Goal: Task Accomplishment & Management: Manage account settings

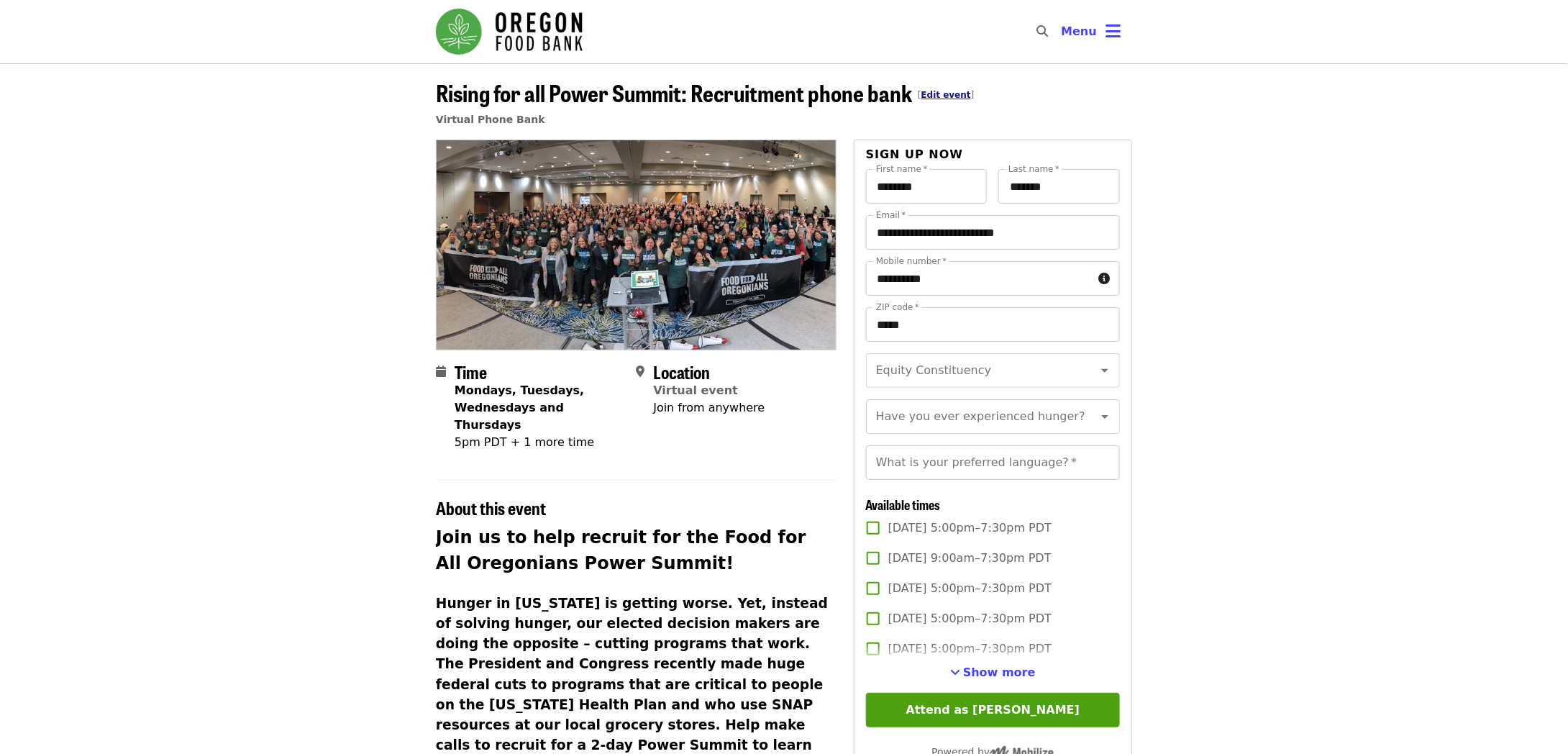
click at [933, 97] on link "Edit event" at bounding box center [946, 95] width 50 height 10
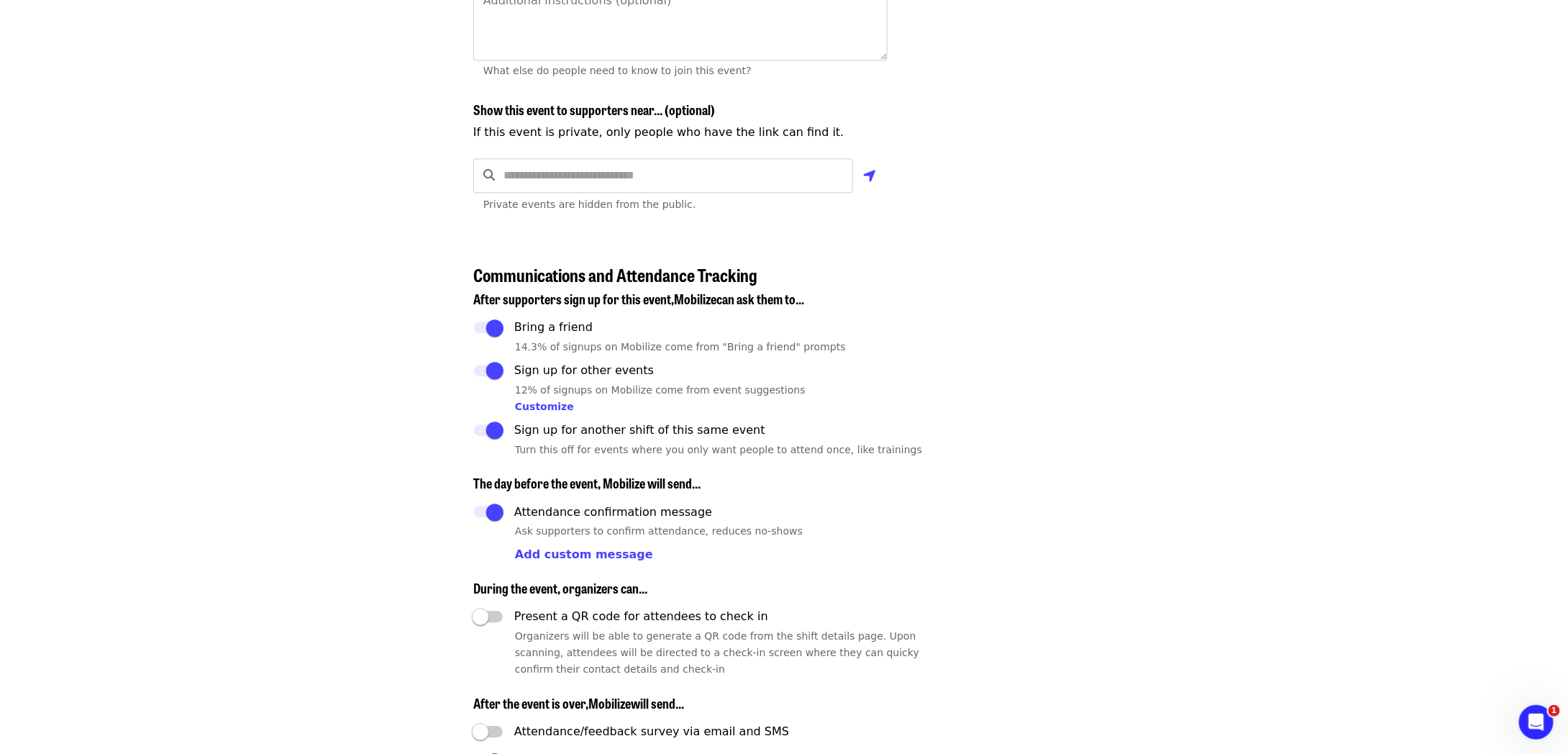
scroll to position [1728, 0]
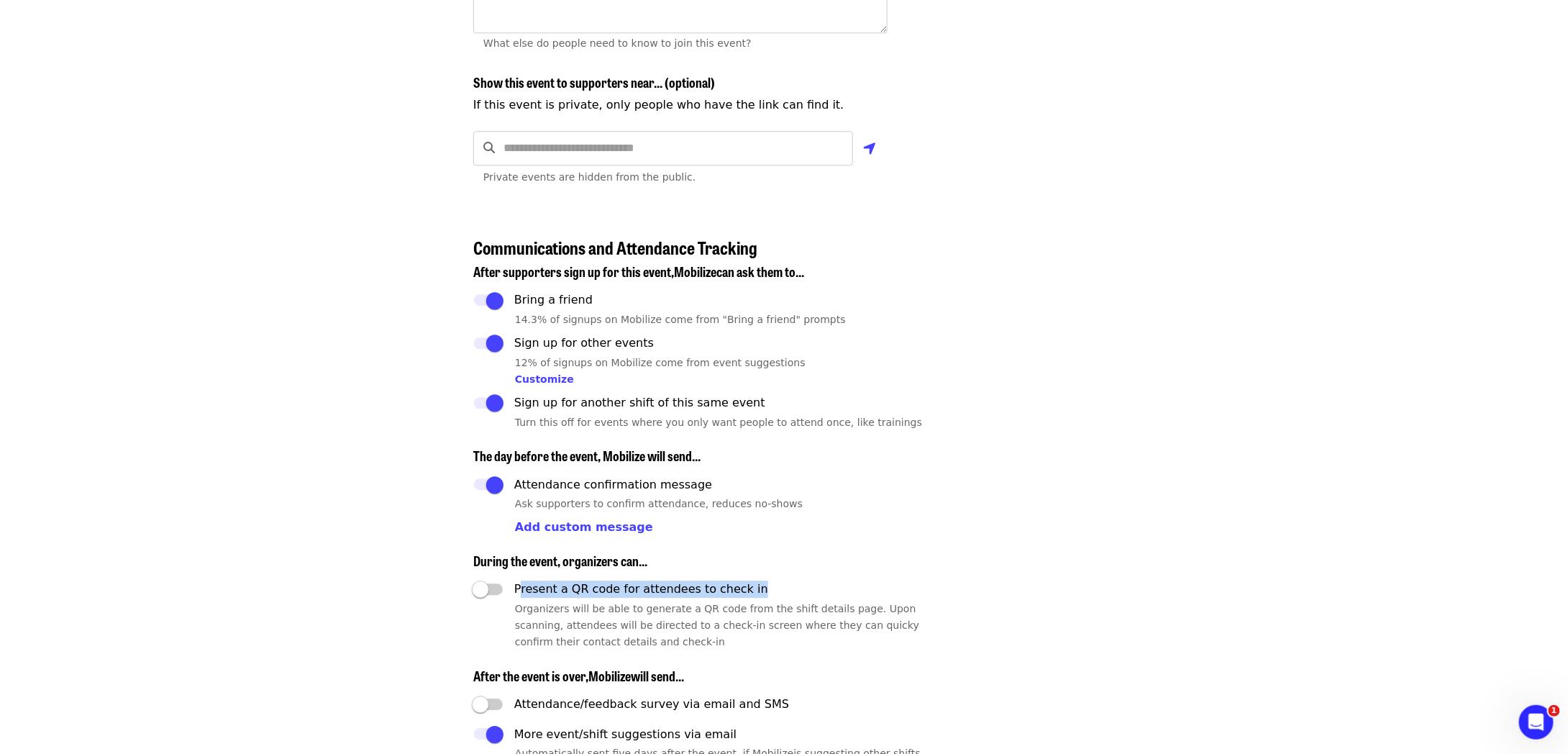
drag, startPoint x: 771, startPoint y: 585, endPoint x: 519, endPoint y: 584, distance: 252.0
click at [519, 584] on label "Present a QR code for attendees to check in" at bounding box center [673, 590] width 415 height 30
click at [525, 603] on span "Organizers will be able to generate a QR code from the shift details page. Upon…" at bounding box center [717, 625] width 404 height 45
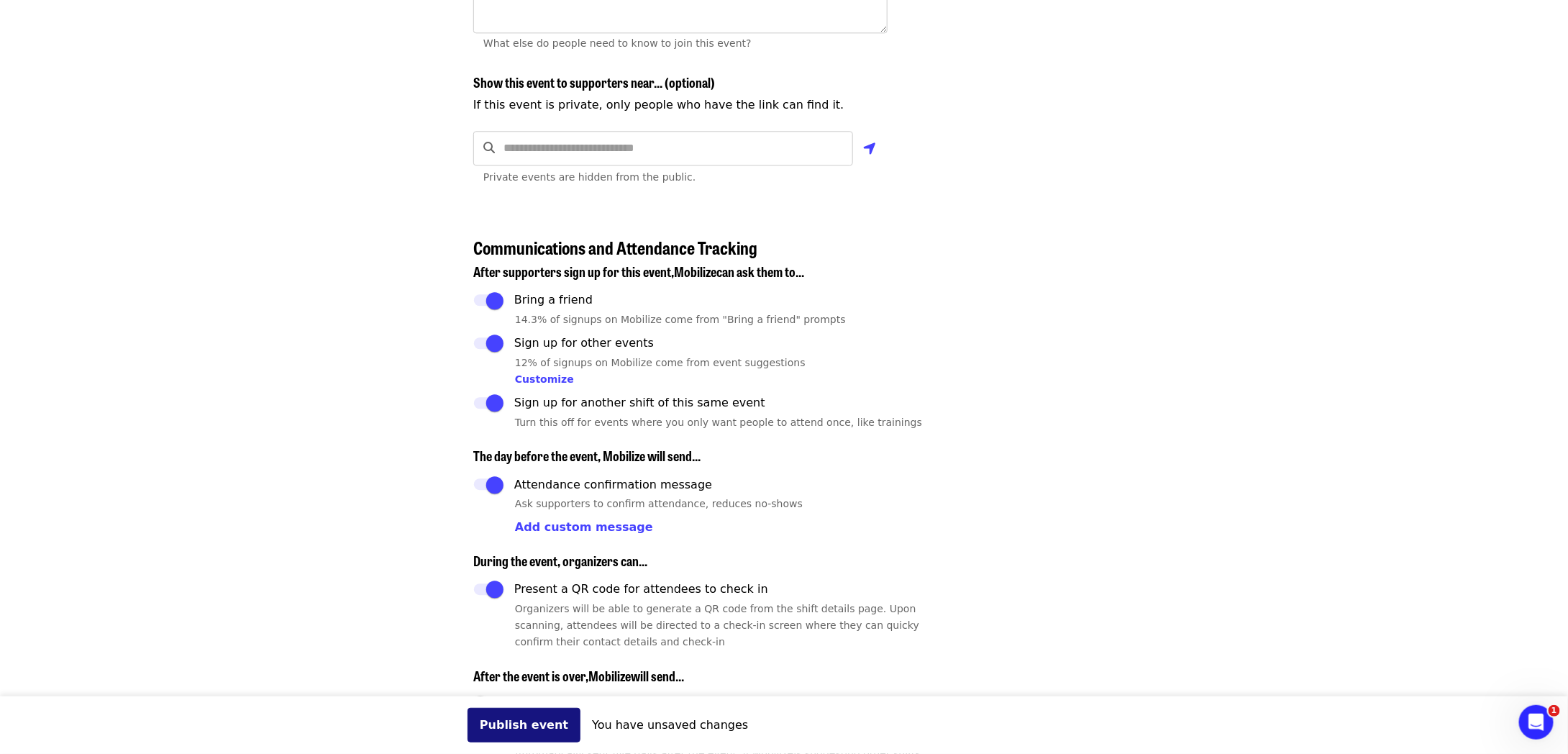
click at [532, 723] on button "Publish event" at bounding box center [524, 725] width 113 height 35
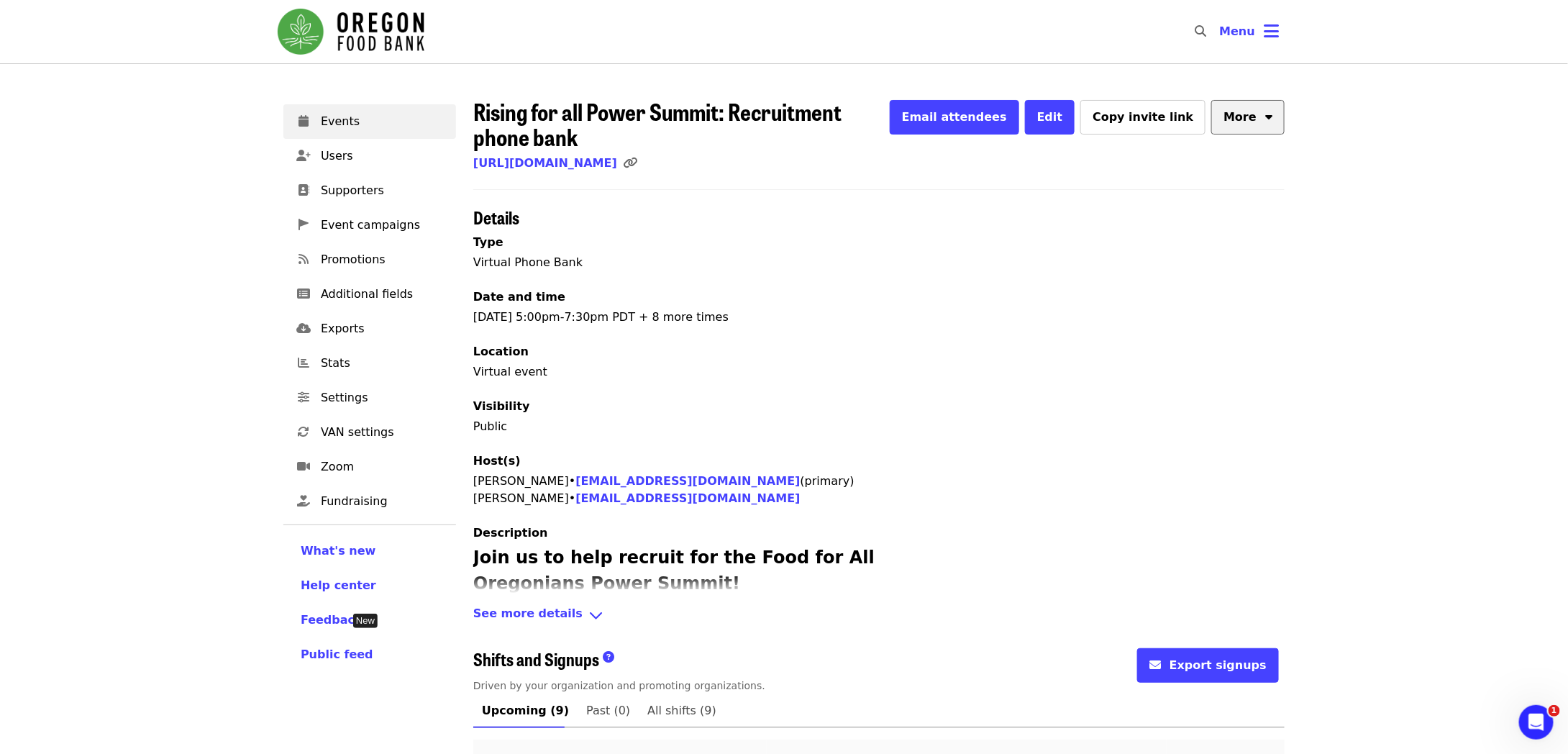
click at [1262, 115] on button "More" at bounding box center [1248, 117] width 73 height 35
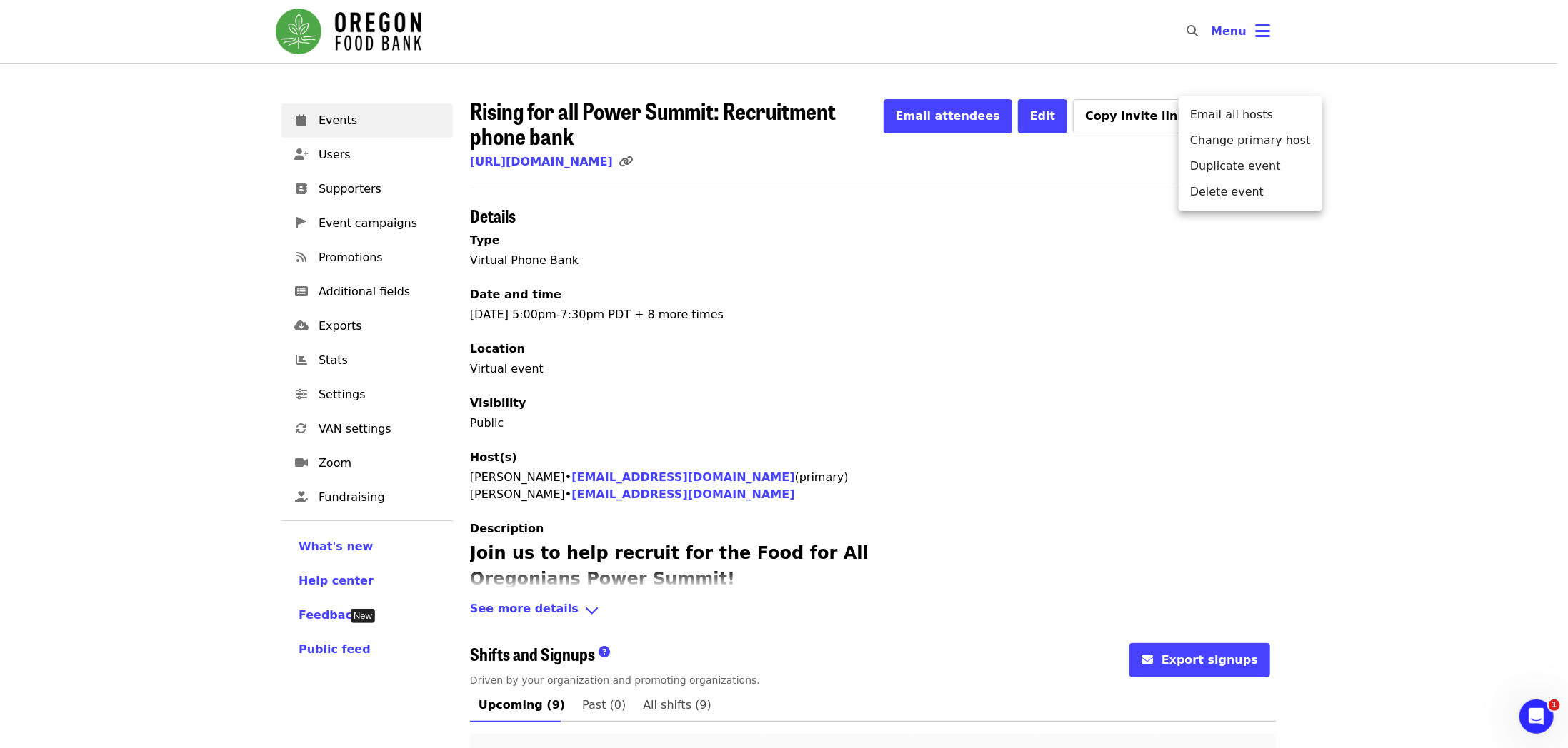
click at [1041, 302] on div "Menu" at bounding box center [784, 374] width 1568 height 748
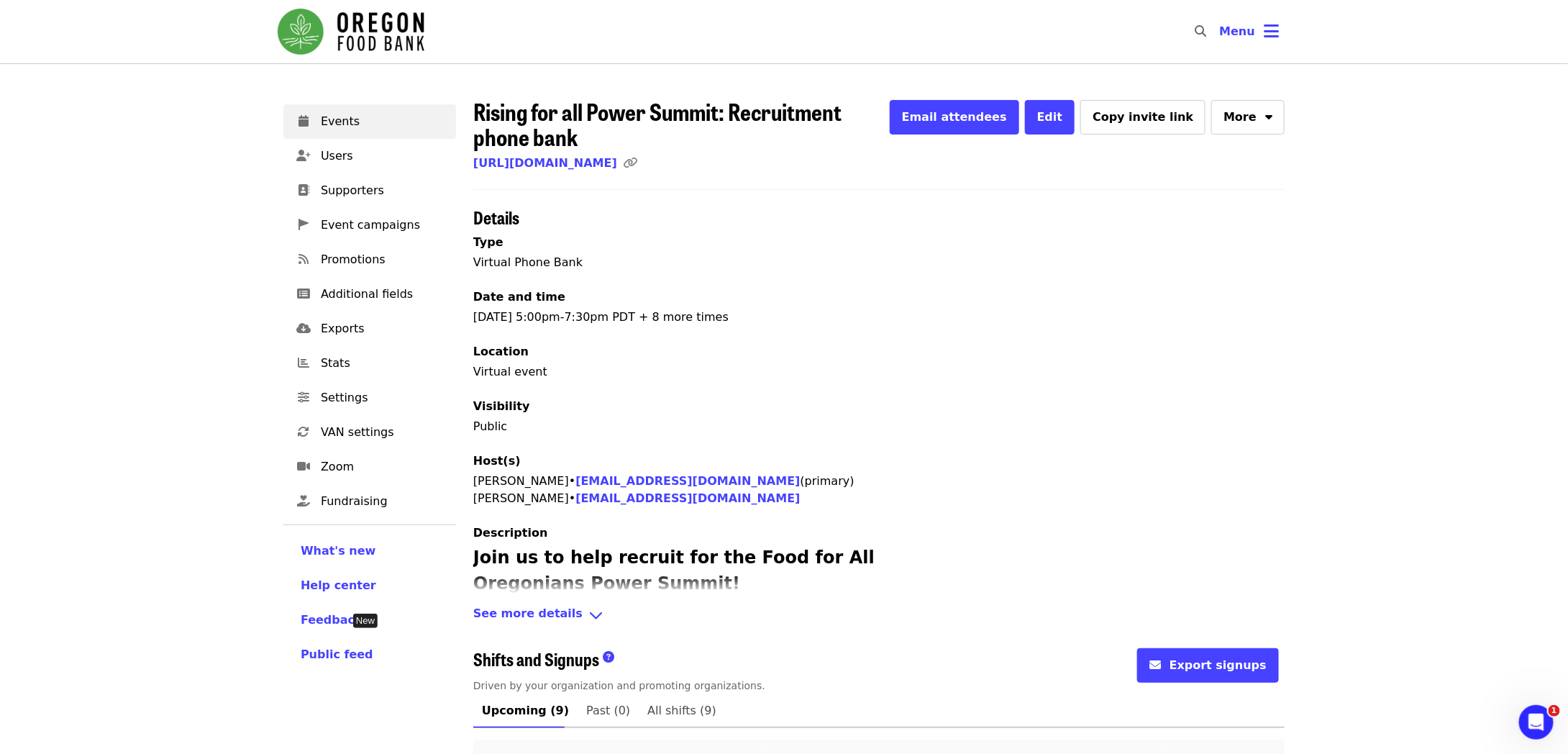
click at [637, 164] on icon "link icon" at bounding box center [630, 162] width 14 height 14
click at [617, 163] on link "[URL][DOMAIN_NAME]" at bounding box center [544, 162] width 144 height 14
